Goal: Register for event/course

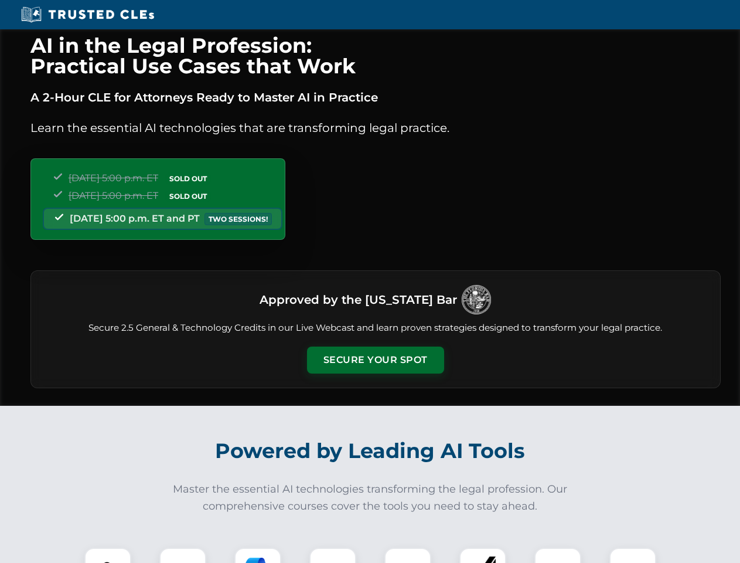
click at [375, 360] on button "Secure Your Spot" at bounding box center [375, 359] width 137 height 27
click at [108, 555] on img at bounding box center [108, 571] width 34 height 34
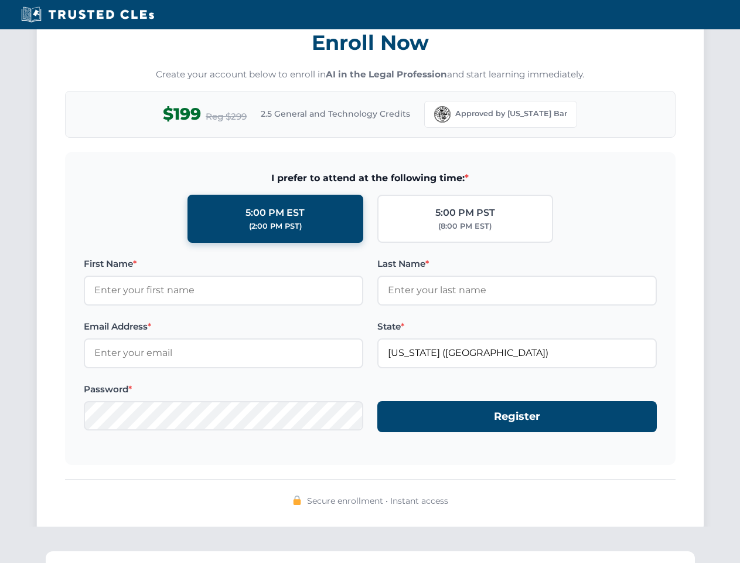
scroll to position [1150, 0]
